Goal: Navigation & Orientation: Find specific page/section

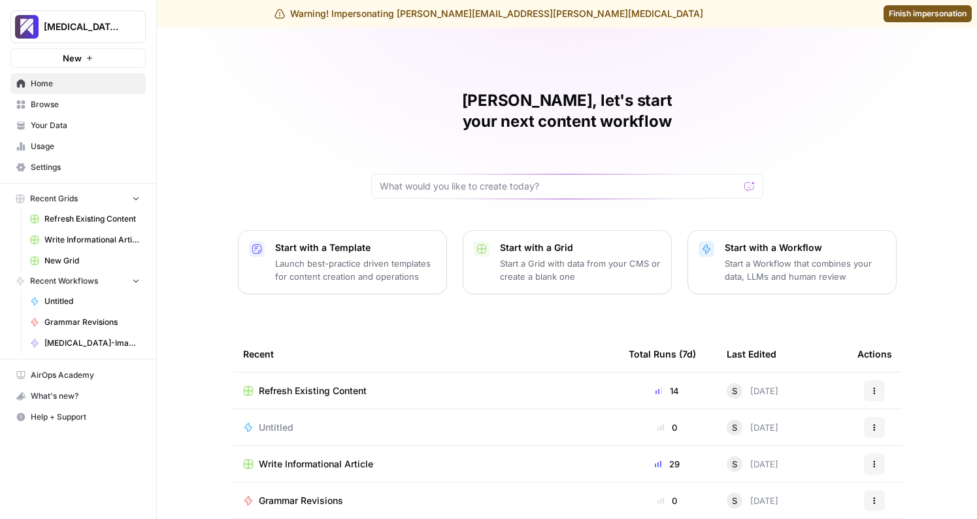
click at [75, 149] on span "Usage" at bounding box center [85, 147] width 109 height 12
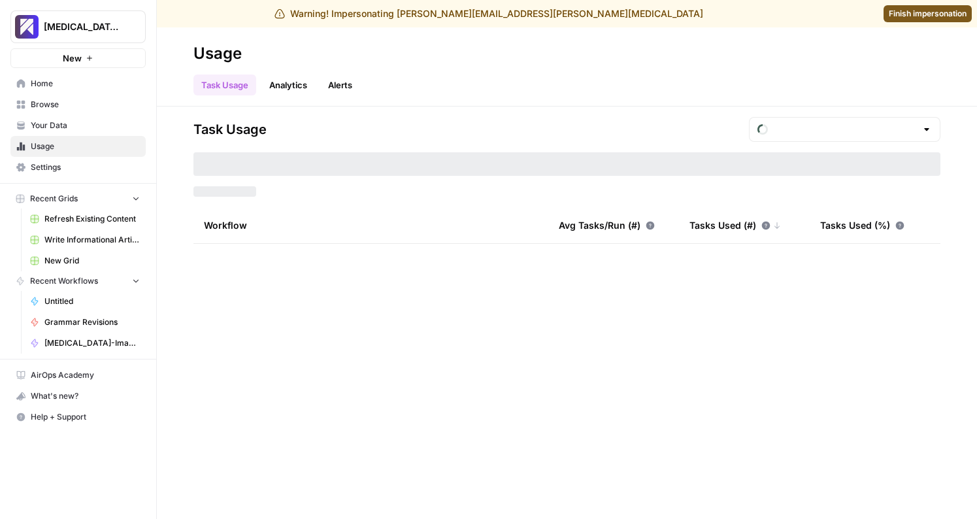
type input "August Included Tasks"
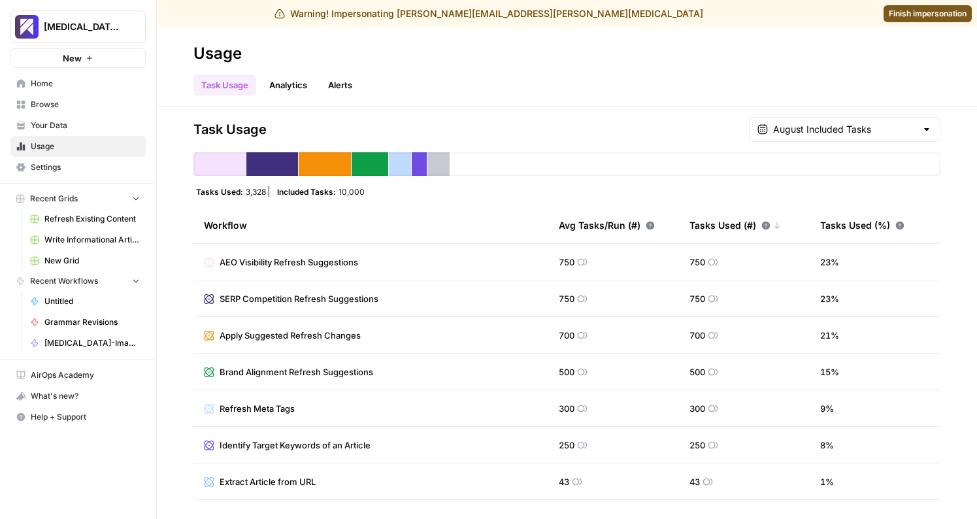
scroll to position [28, 0]
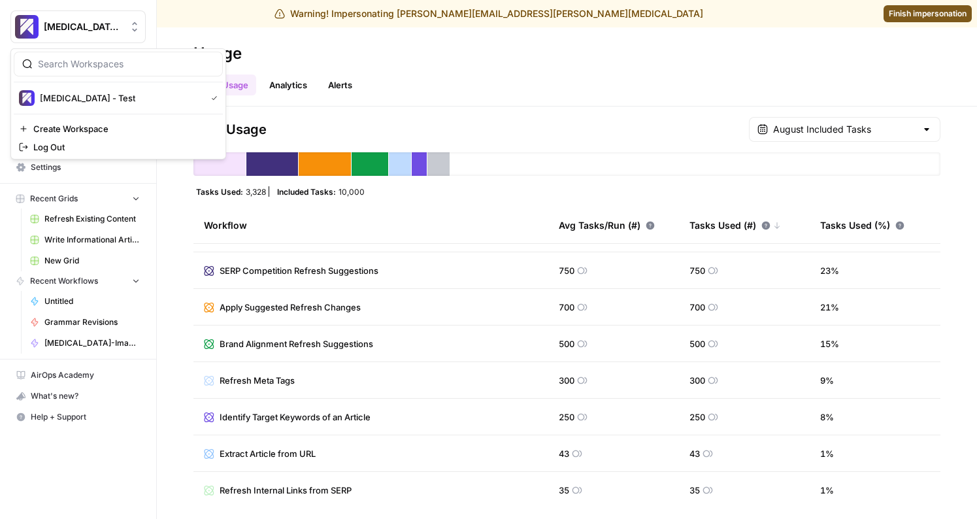
click at [138, 20] on icon "Workspace: Overjet - Test" at bounding box center [134, 26] width 13 height 13
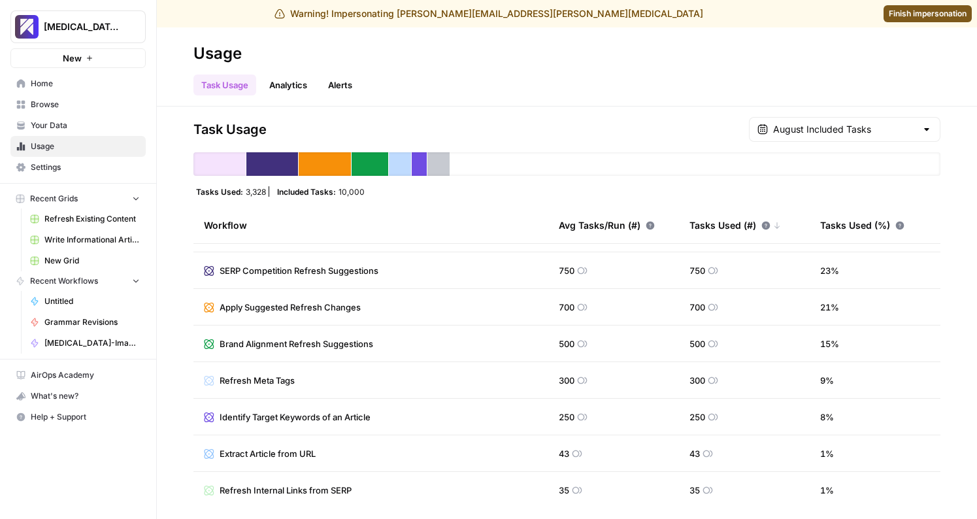
click at [280, 42] on header "Usage Task Usage Analytics Alerts" at bounding box center [567, 66] width 820 height 79
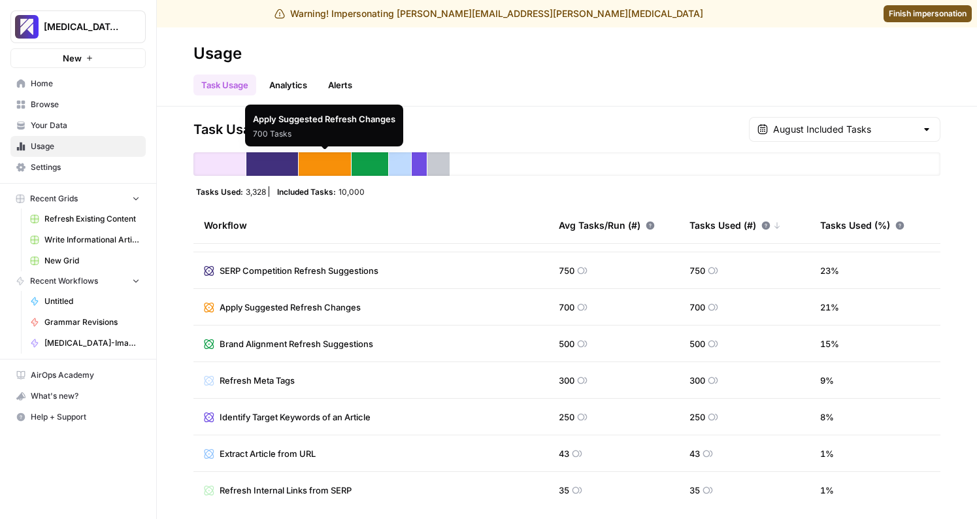
click at [284, 83] on link "Analytics" at bounding box center [288, 85] width 54 height 21
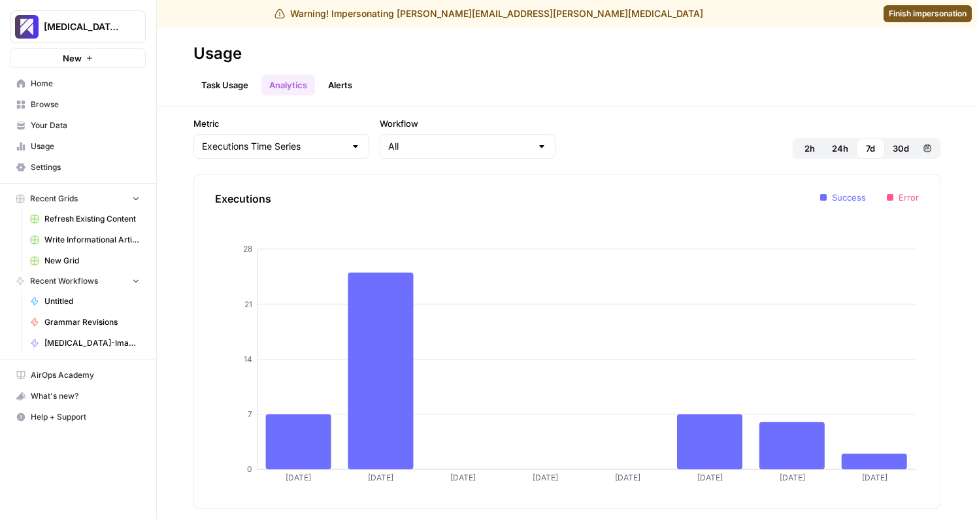
click at [102, 219] on span "Refresh Existing Content" at bounding box center [91, 219] width 95 height 12
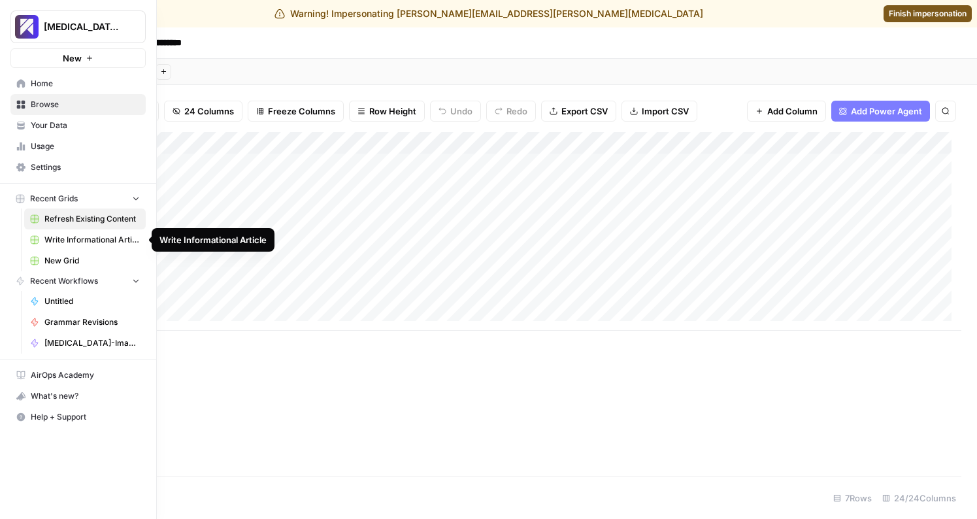
click at [58, 234] on span "Write Informational Article" at bounding box center [91, 240] width 95 height 12
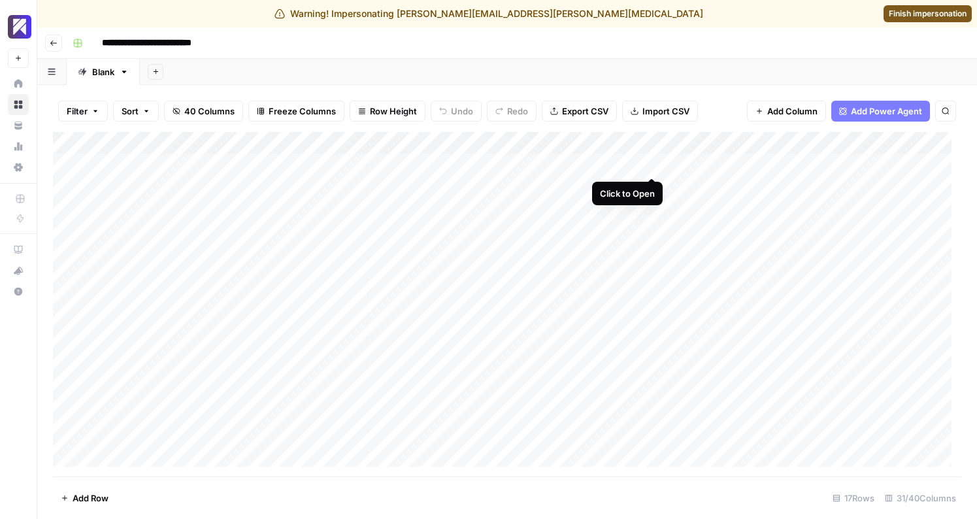
scroll to position [0, 52]
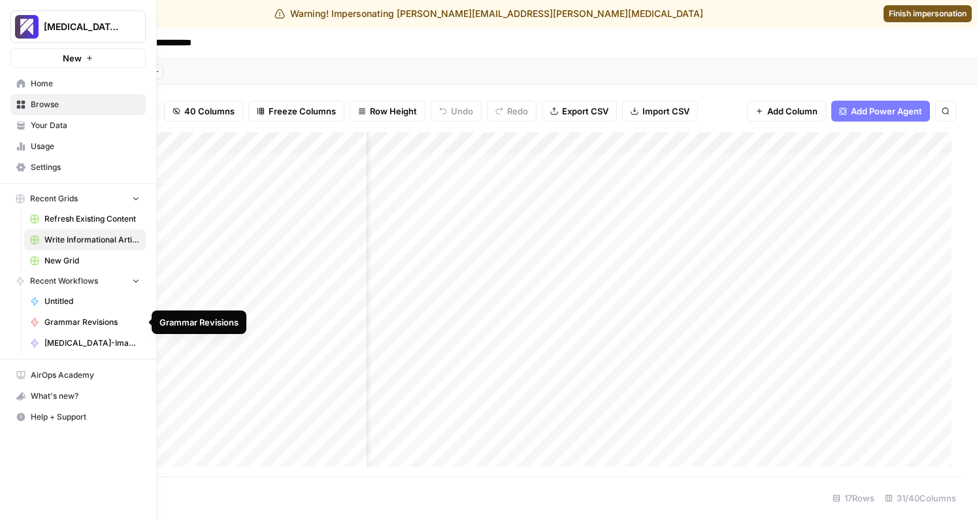
click at [68, 323] on span "Grammar Revisions" at bounding box center [91, 322] width 95 height 12
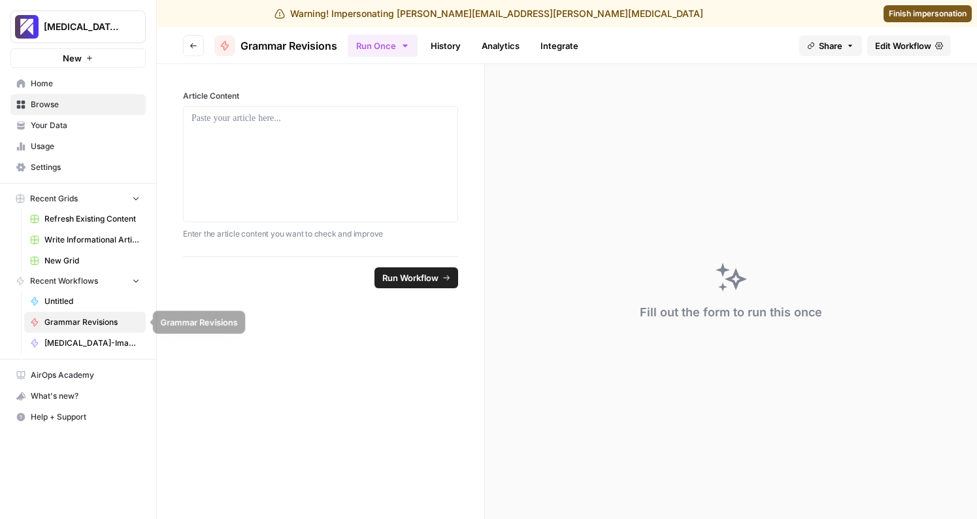
click at [78, 344] on span "[MEDICAL_DATA]-Image-Gen" at bounding box center [91, 343] width 95 height 12
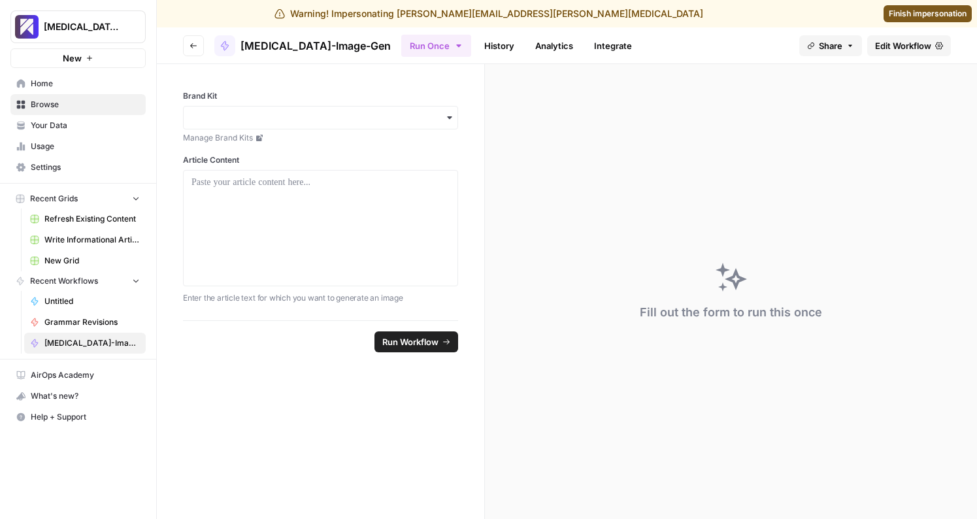
click at [909, 14] on span "Finish impersonation" at bounding box center [928, 14] width 78 height 12
